Goal: Book appointment/travel/reservation

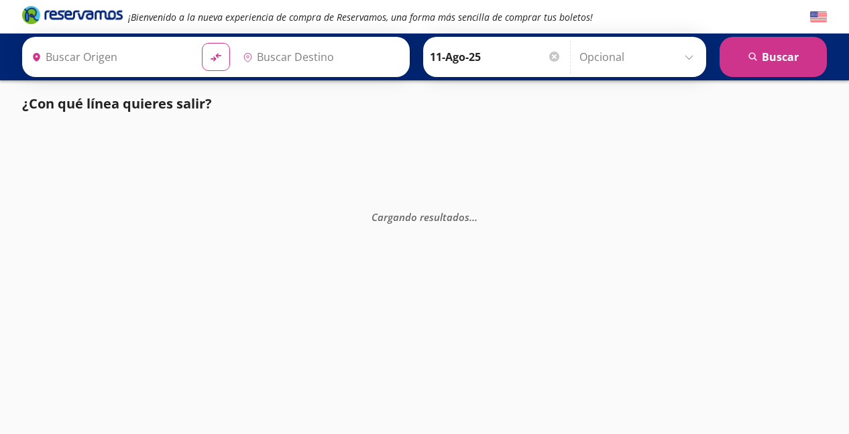
type input "[GEOGRAPHIC_DATA], [GEOGRAPHIC_DATA]"
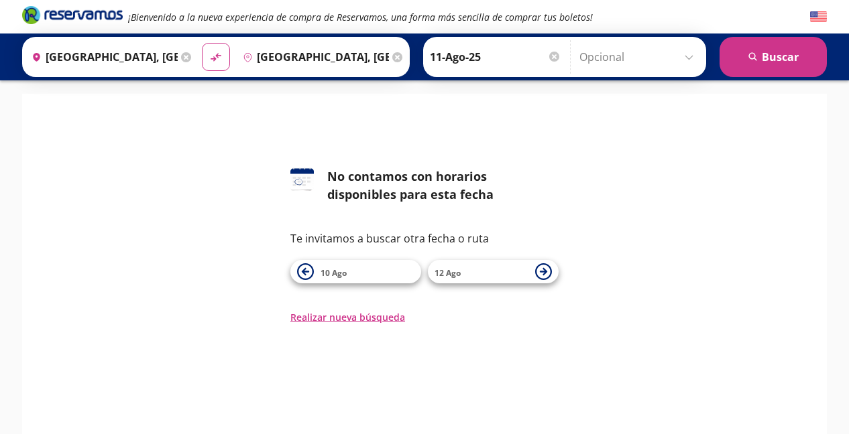
click at [361, 57] on input "[GEOGRAPHIC_DATA], [GEOGRAPHIC_DATA]" at bounding box center [312, 57] width 151 height 34
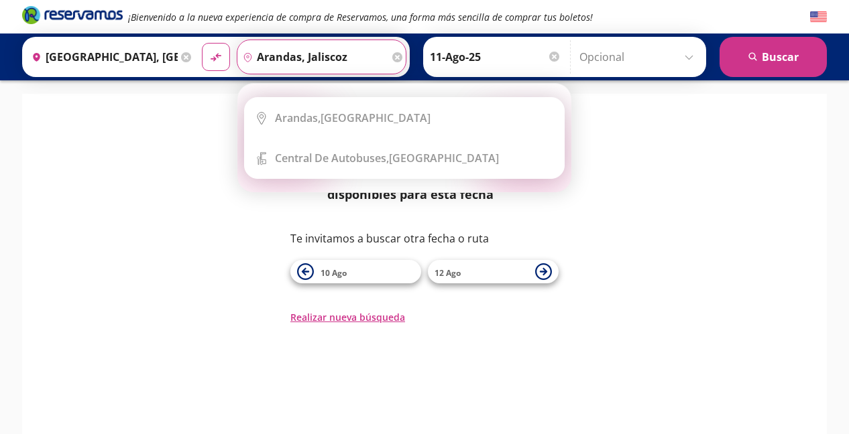
type input "arandas, jaliscoz"
click at [396, 56] on icon at bounding box center [397, 57] width 10 height 10
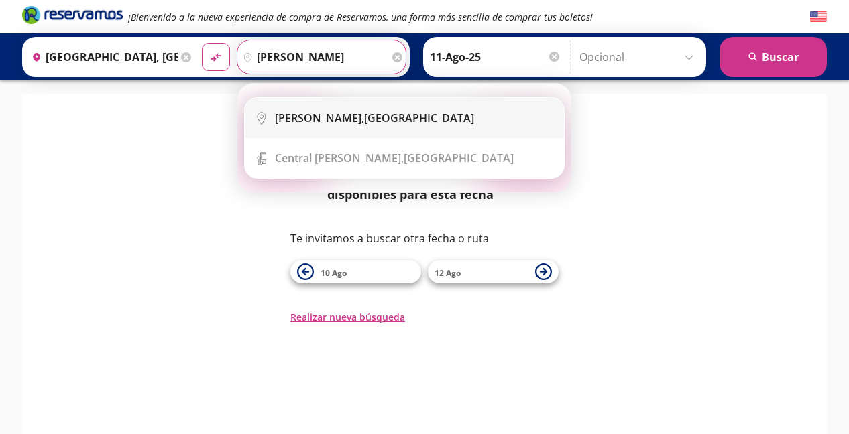
click at [347, 111] on div "[GEOGRAPHIC_DATA], [GEOGRAPHIC_DATA]" at bounding box center [374, 118] width 199 height 15
type input "[GEOGRAPHIC_DATA], [GEOGRAPHIC_DATA]"
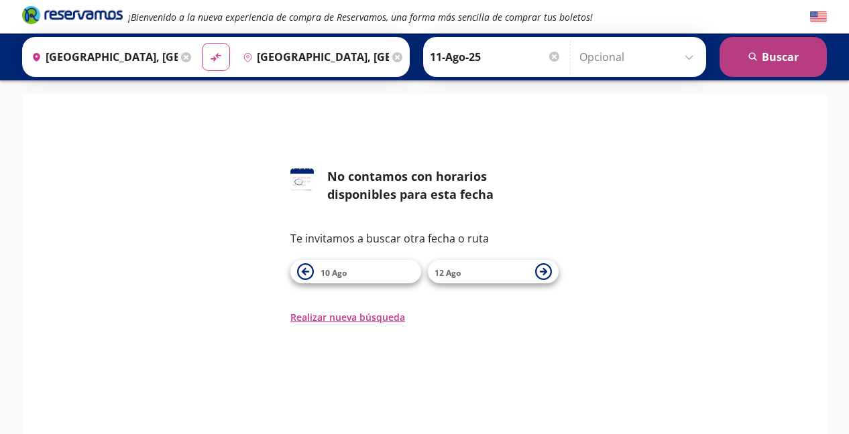
click at [750, 57] on icon "search" at bounding box center [753, 57] width 10 height 10
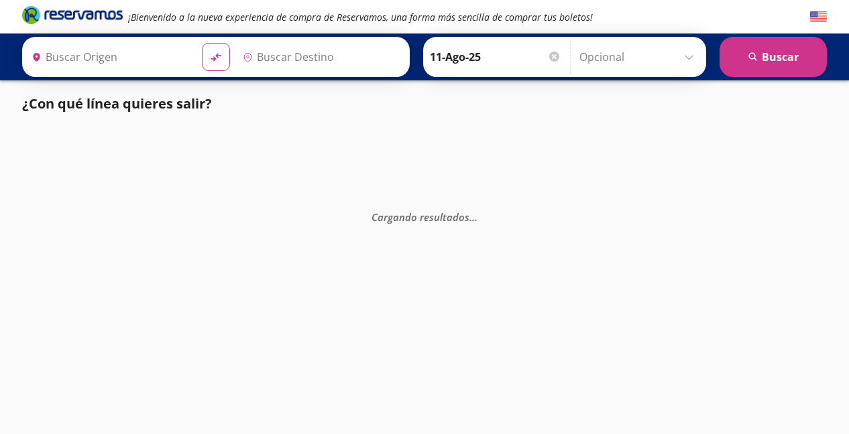
type input "[GEOGRAPHIC_DATA], [GEOGRAPHIC_DATA]"
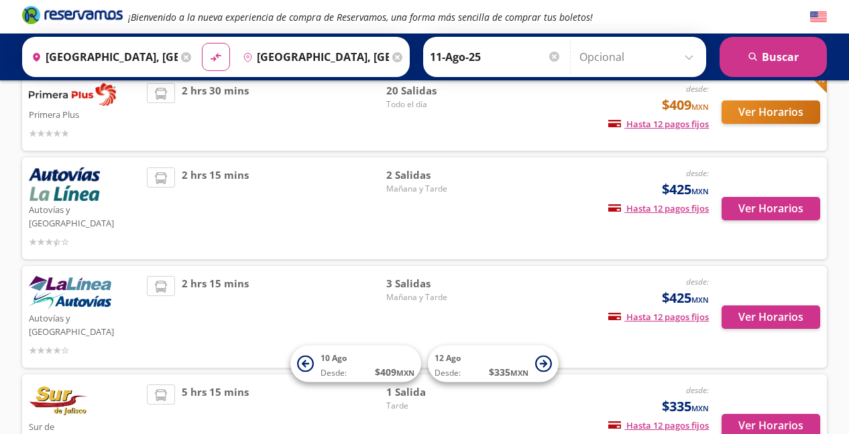
scroll to position [101, 0]
